Goal: Check status: Check status

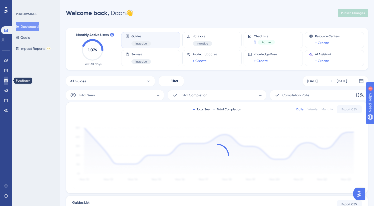
click at [7, 83] on link at bounding box center [6, 81] width 4 height 8
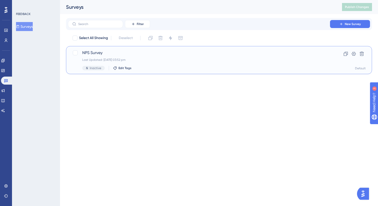
click at [142, 57] on div "NPS Survey Last Updated: [DATE] 03:52 pm Inactive Edit Tags" at bounding box center [199, 60] width 234 height 21
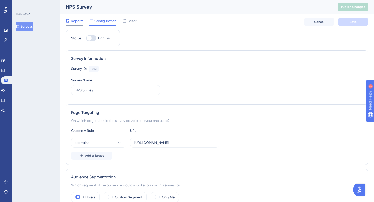
click at [74, 22] on span "Reports" at bounding box center [77, 21] width 13 height 6
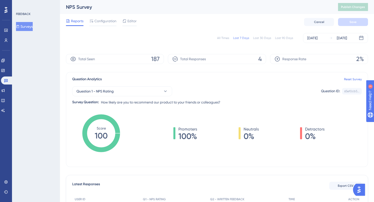
click at [259, 38] on div "Last 30 Days" at bounding box center [262, 38] width 18 height 4
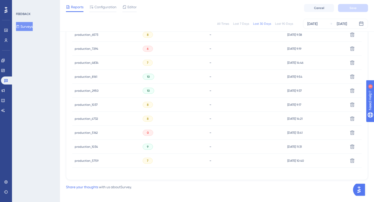
scroll to position [249, 0]
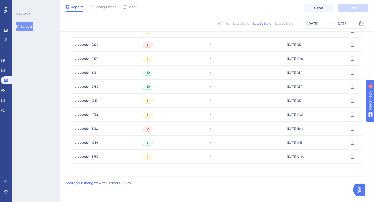
click at [88, 130] on span "production_5162" at bounding box center [86, 129] width 23 height 4
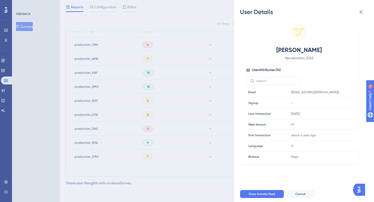
click at [178, 89] on div "User Details [PERSON_NAME] # production_5162 User Attributes ( 14 ) Email Email…" at bounding box center [187, 101] width 374 height 202
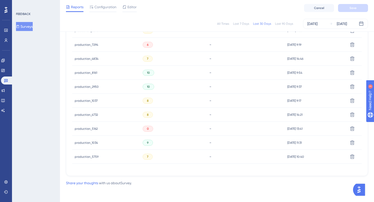
click at [89, 158] on span "production_5759" at bounding box center [87, 157] width 24 height 4
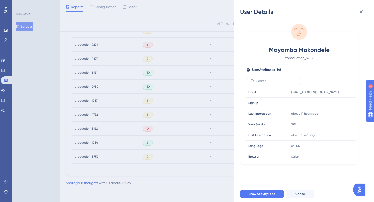
click at [163, 135] on div "User Details Mayamba Makondele # production_5759 User Attributes ( 14 ) Email E…" at bounding box center [187, 101] width 374 height 202
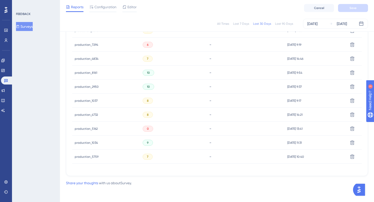
click at [89, 115] on span "production_4732" at bounding box center [86, 115] width 23 height 4
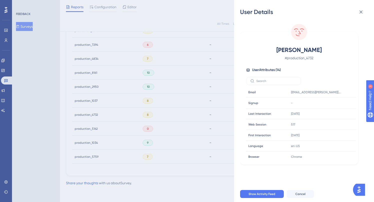
click at [131, 115] on div "User Details [PERSON_NAME] # production_4732 User Attributes ( 14 ) Email Email…" at bounding box center [187, 101] width 374 height 202
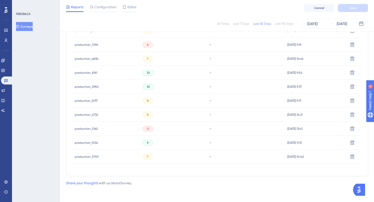
click at [91, 99] on span "production_1037" at bounding box center [86, 101] width 23 height 4
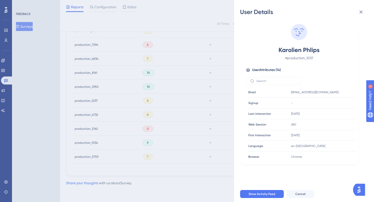
click at [123, 98] on div "User Details Karolien Phlips # production_1037 User Attributes ( 14 ) Email Ema…" at bounding box center [187, 101] width 374 height 202
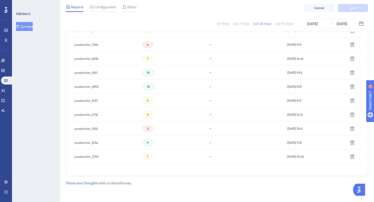
click at [84, 60] on span "production_4834" at bounding box center [87, 59] width 24 height 4
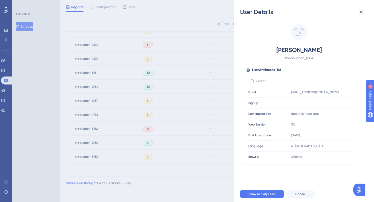
click at [143, 86] on div "User Details [PERSON_NAME] # production_4834 User Attributes ( 14 ) Email Email…" at bounding box center [187, 101] width 374 height 202
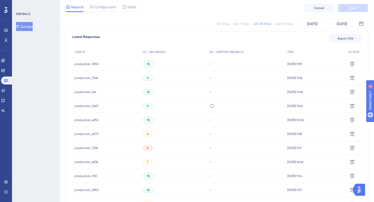
scroll to position [138, 0]
